Goal: Navigation & Orientation: Understand site structure

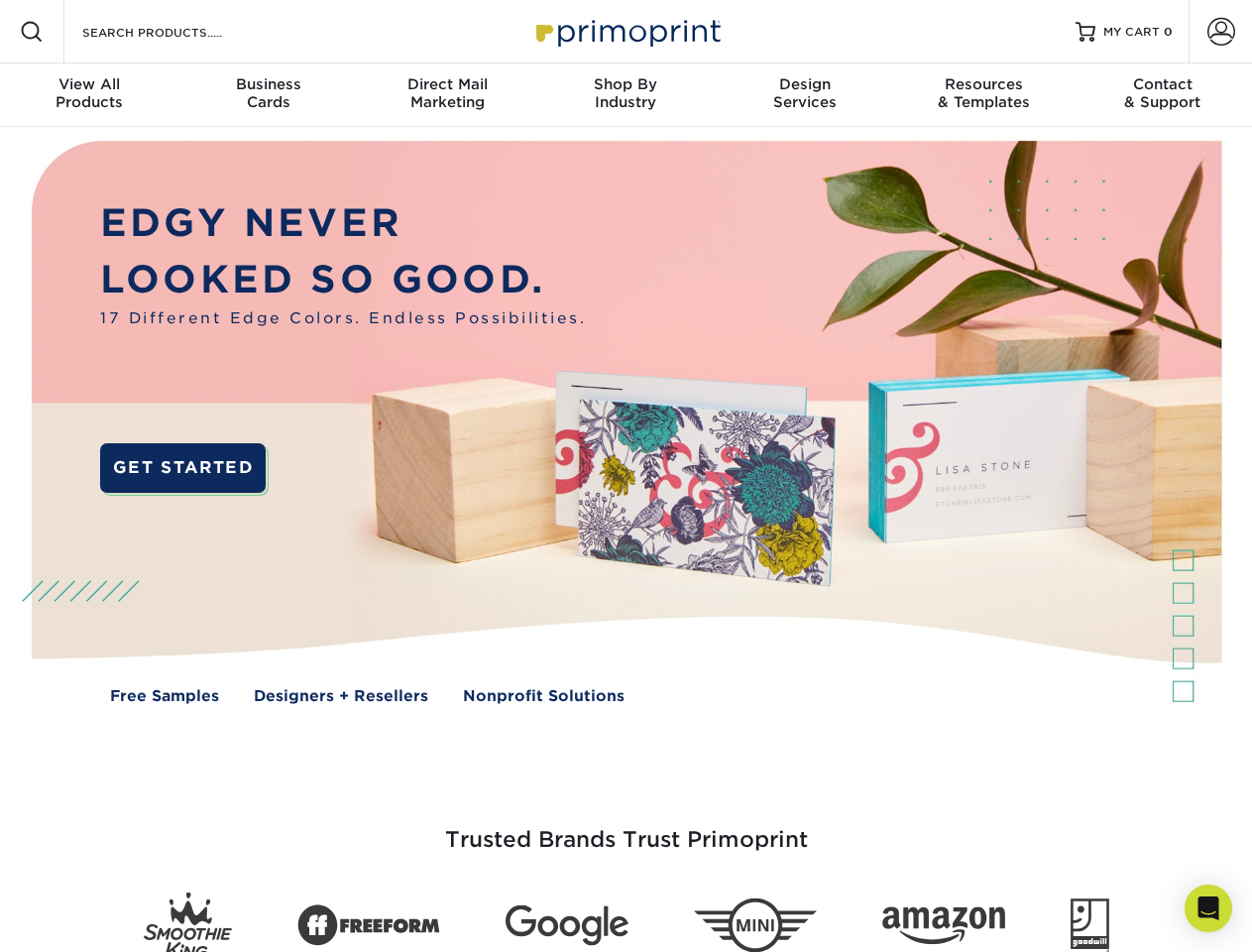
click at [625, 476] on img at bounding box center [625, 436] width 1239 height 619
click at [32, 32] on span at bounding box center [32, 32] width 24 height 24
click at [1220, 32] on span at bounding box center [1221, 32] width 28 height 28
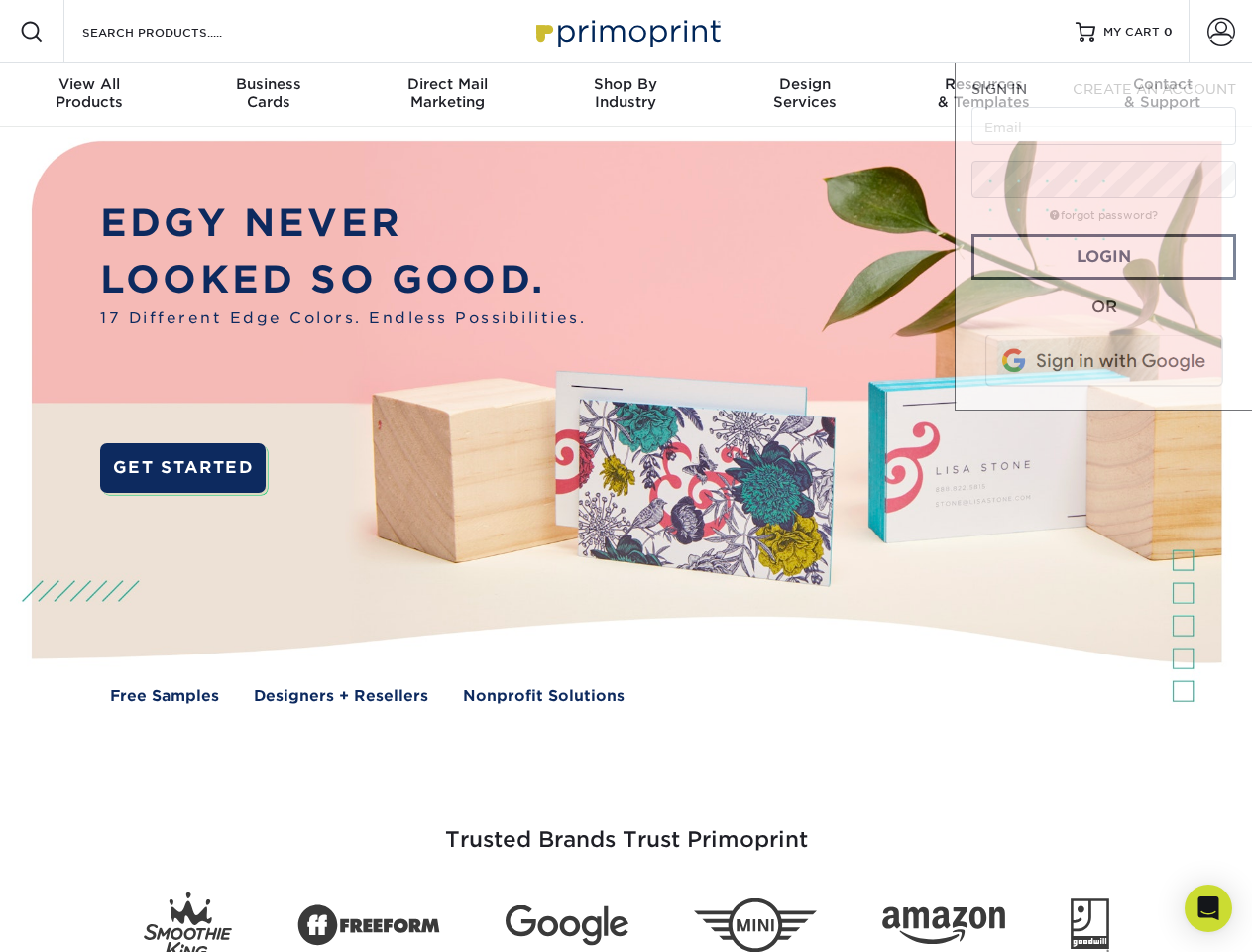
click at [89, 95] on div "View All Products" at bounding box center [89, 93] width 179 height 36
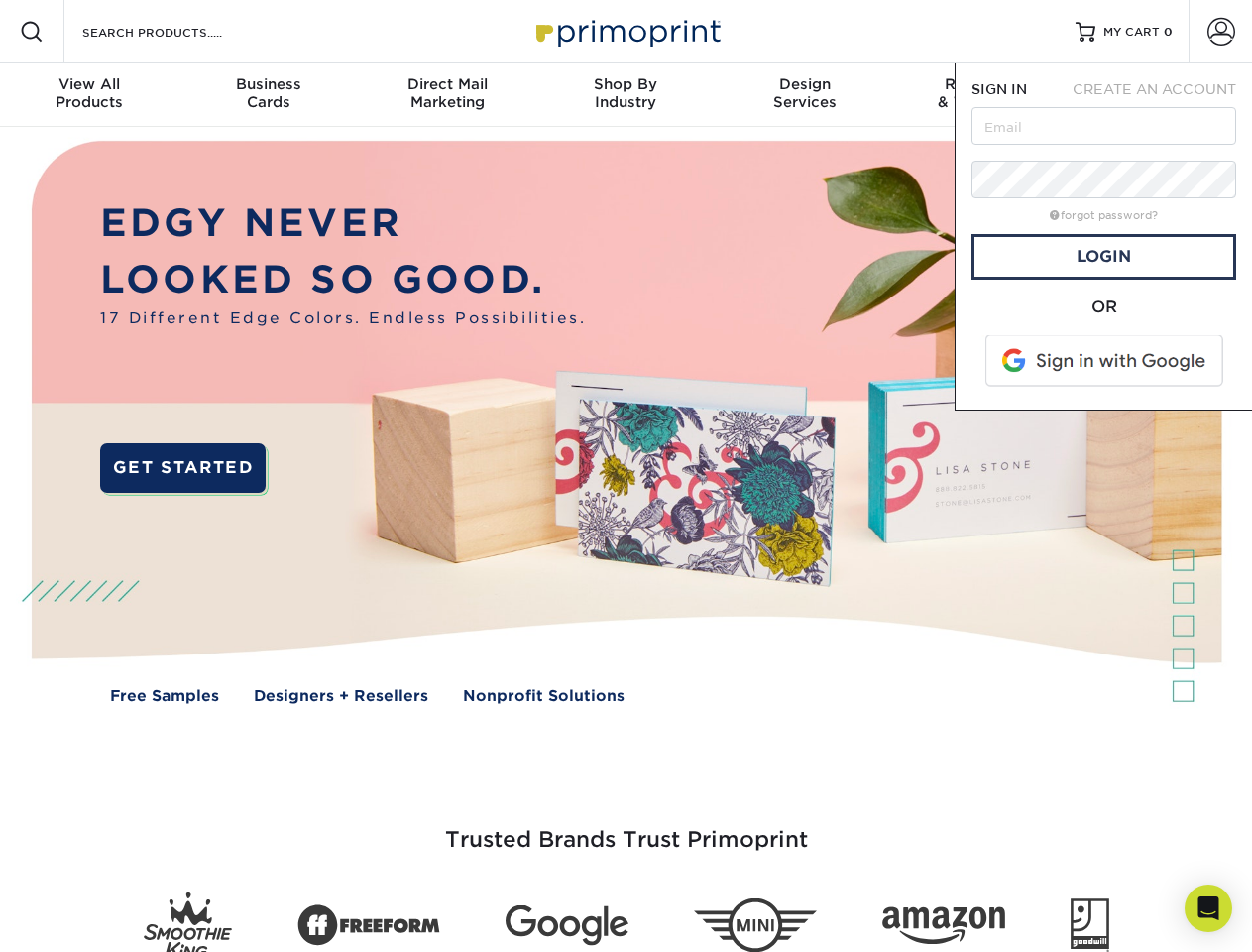
click at [267, 95] on div "Business Cards" at bounding box center [268, 93] width 179 height 36
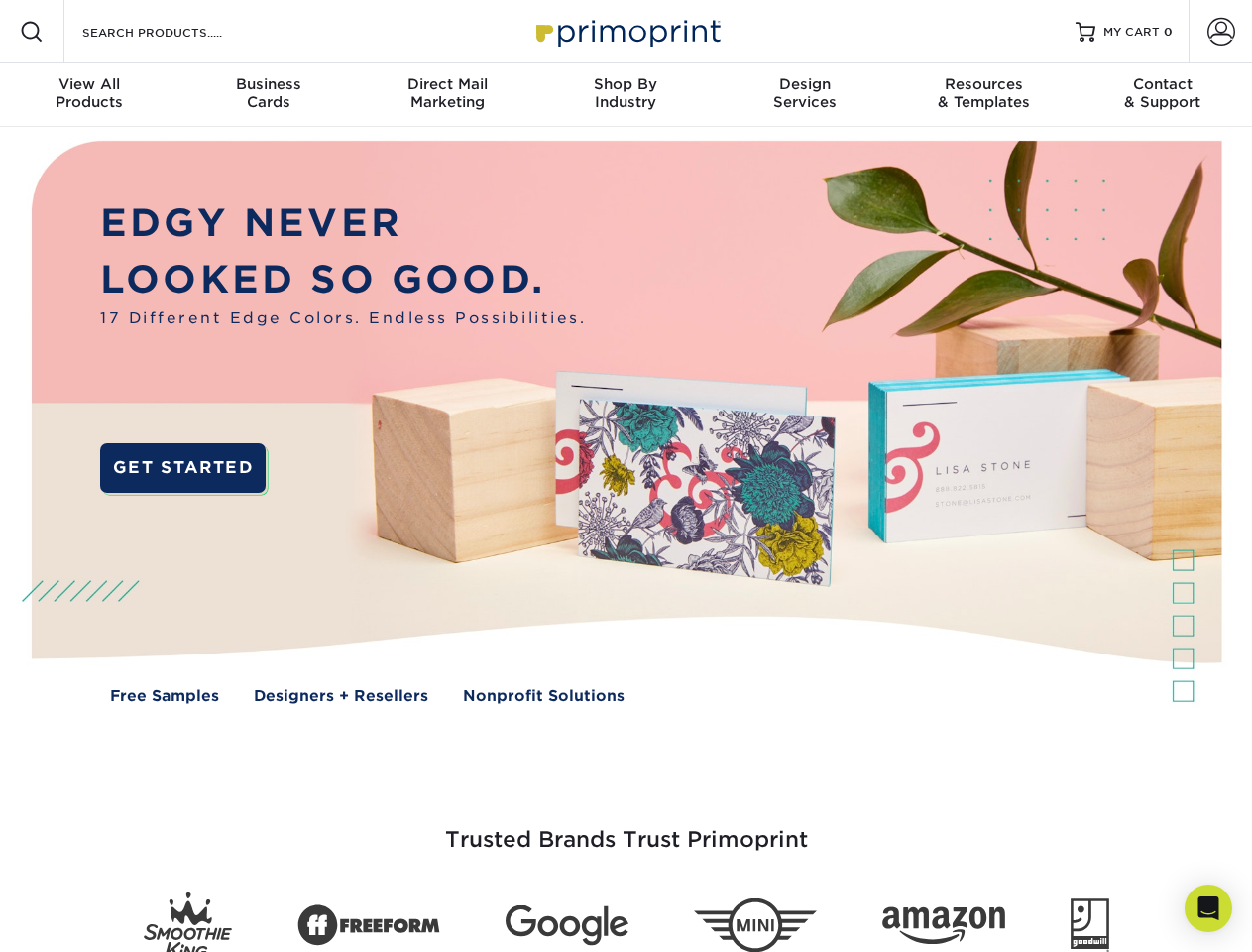
click at [447, 95] on div "Direct Mail Marketing" at bounding box center [447, 93] width 179 height 36
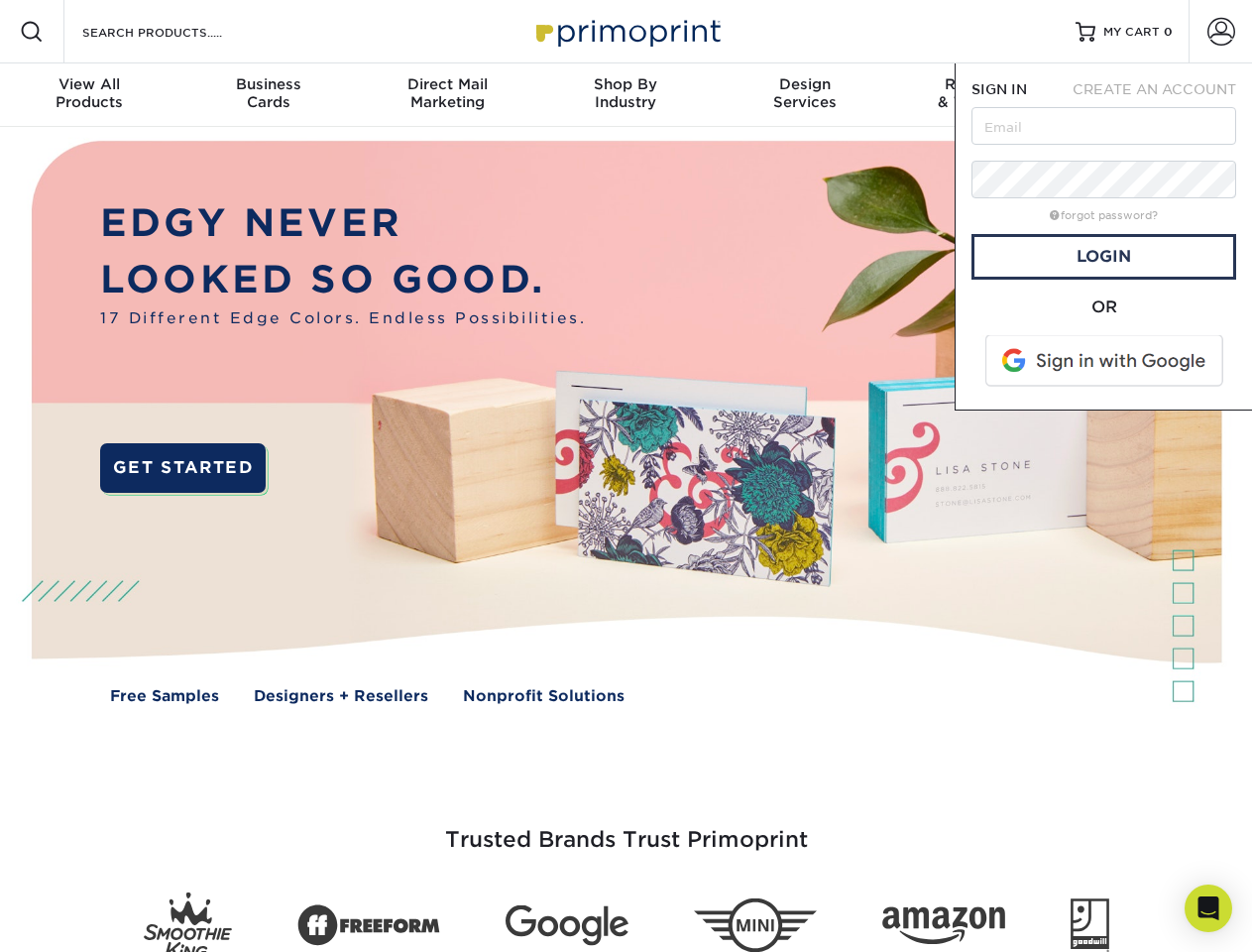
click at [625, 95] on div "Shop By Industry" at bounding box center [626, 93] width 179 height 36
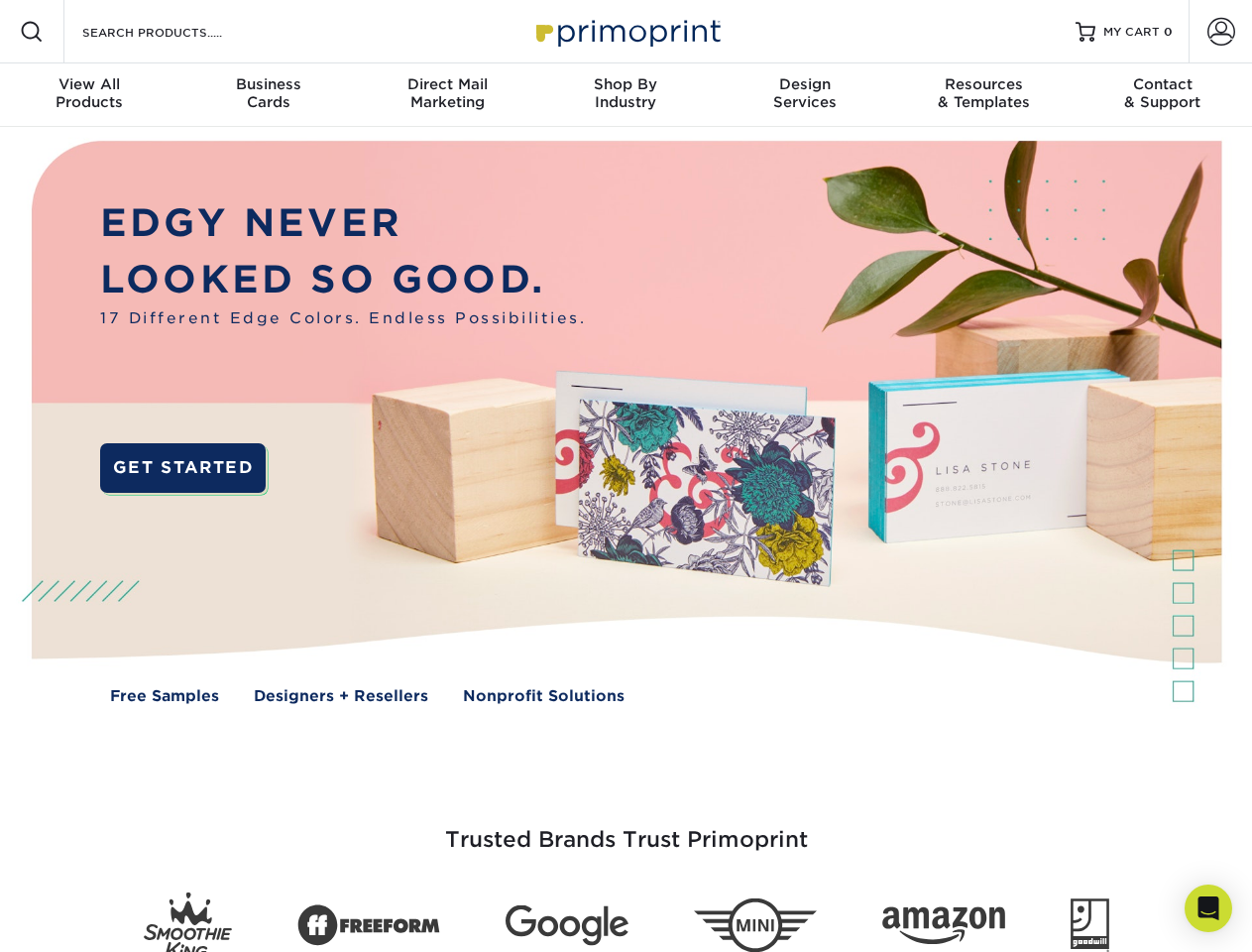
click at [805, 95] on div "Design Services" at bounding box center [805, 93] width 179 height 36
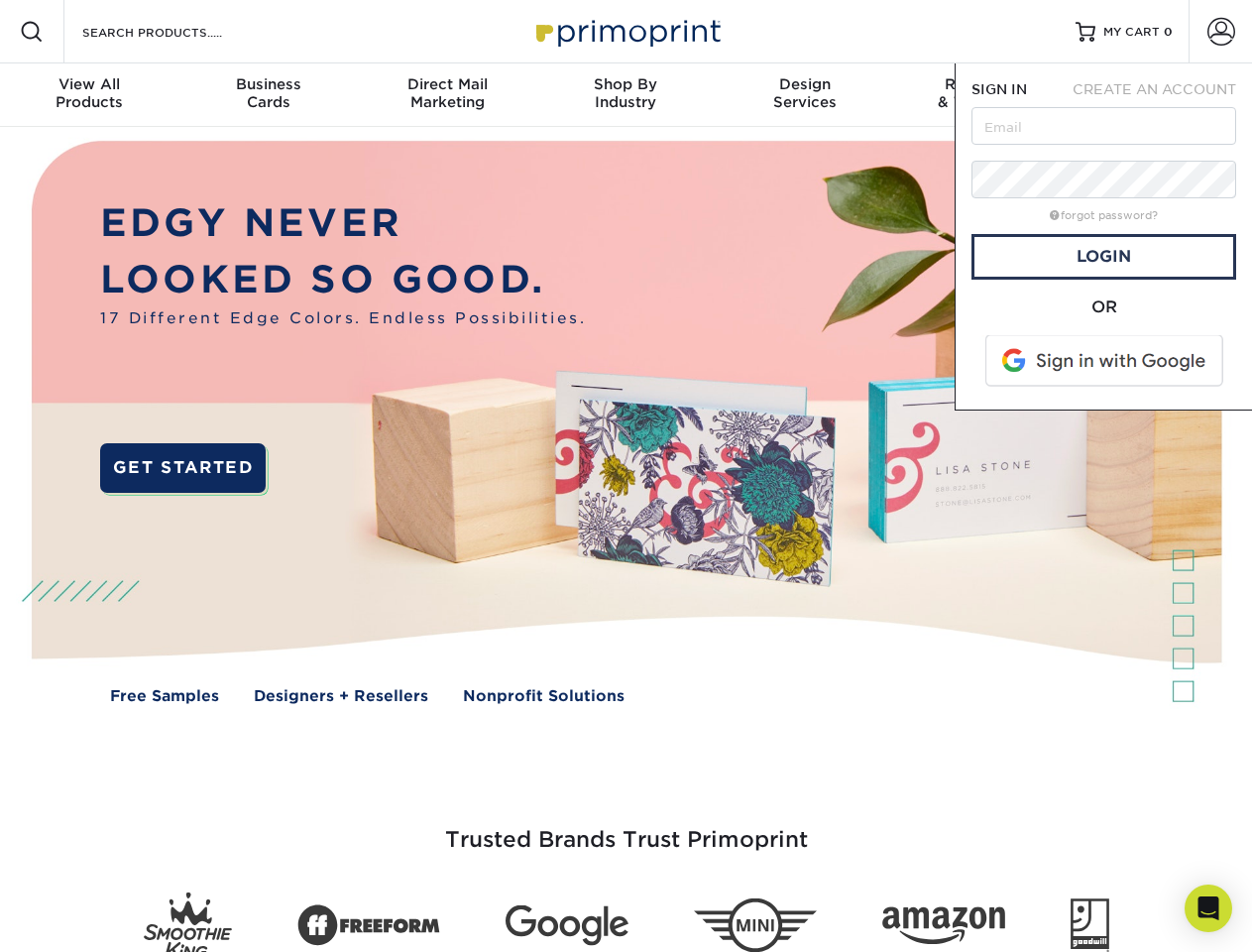
click at [984, 95] on span "SIGN IN" at bounding box center [1000, 89] width 56 height 16
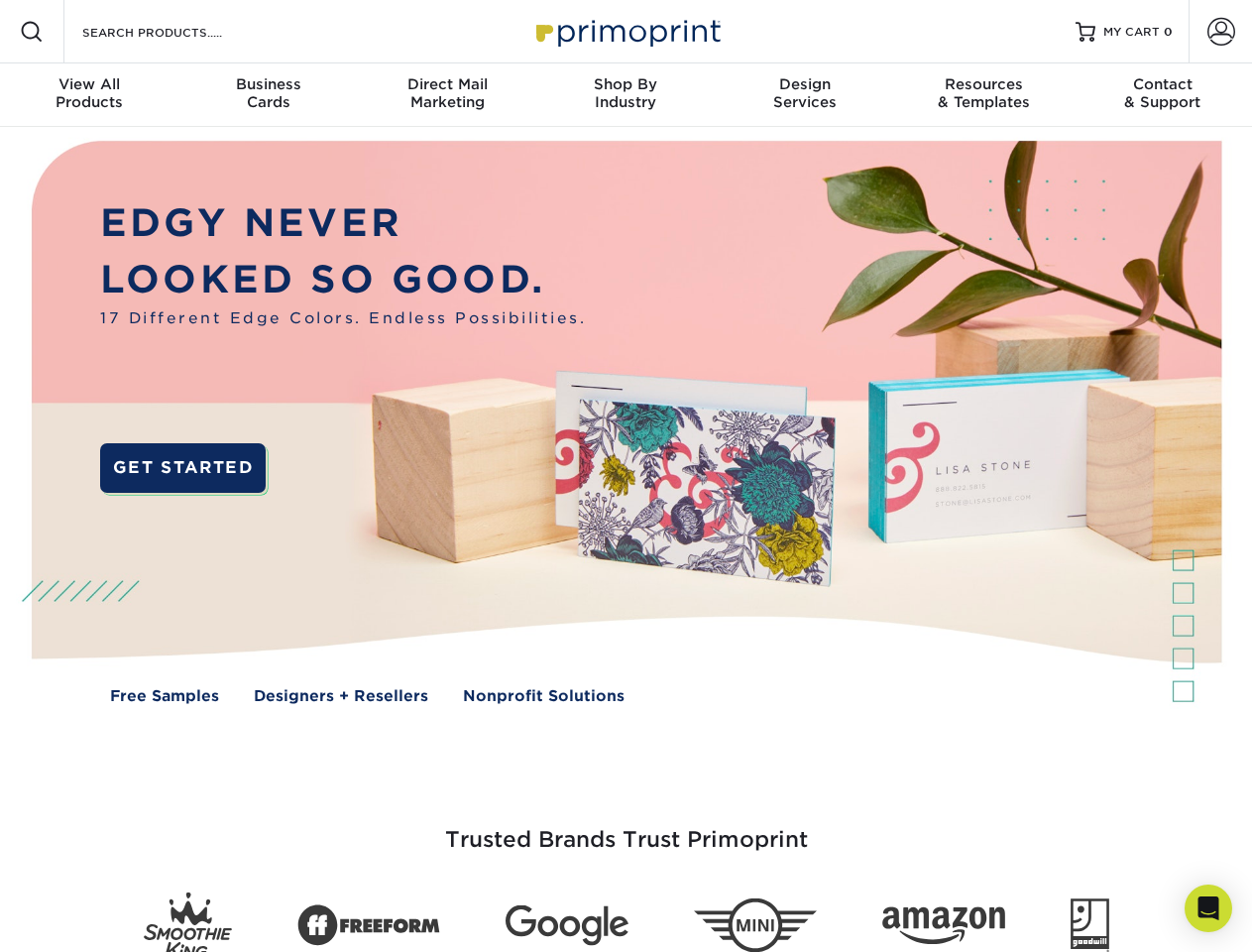
click at [1163, 95] on div "Contact & Support" at bounding box center [1163, 93] width 179 height 36
